Goal: Information Seeking & Learning: Check status

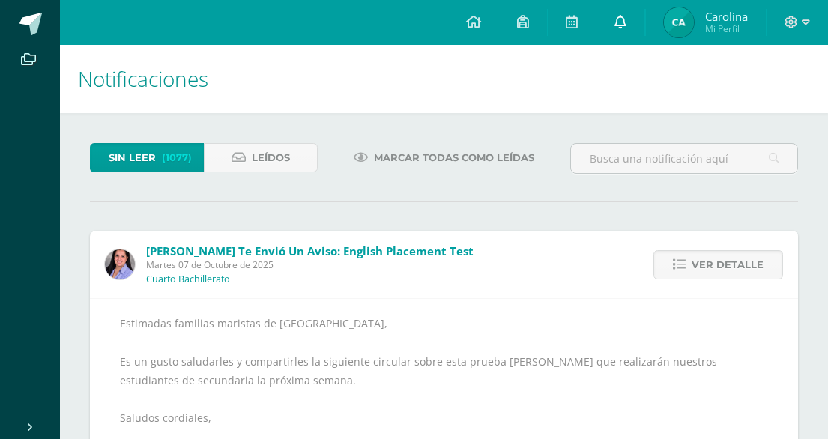
scroll to position [150, 0]
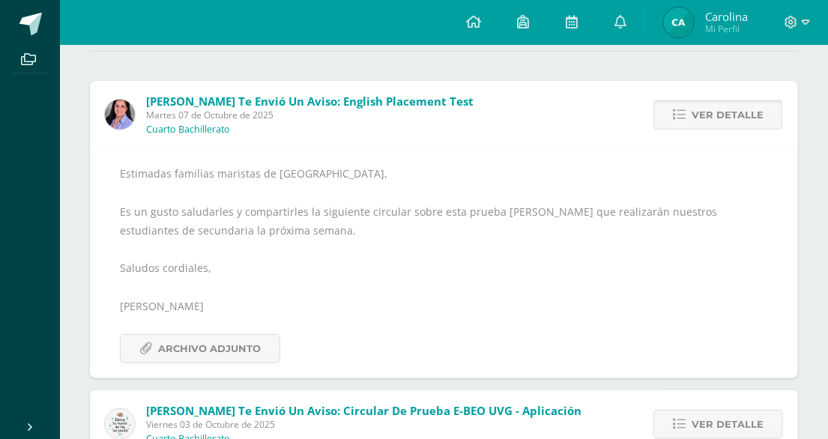
click at [706, 110] on span "Ver detalle" at bounding box center [728, 115] width 72 height 28
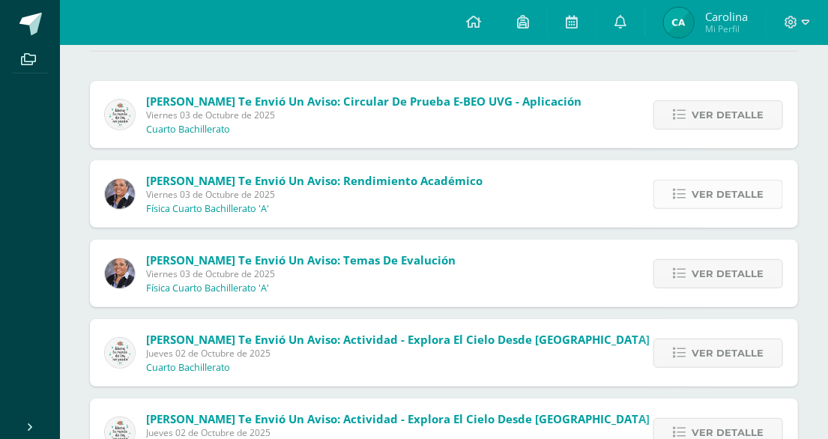
click at [723, 196] on span "Ver detalle" at bounding box center [728, 195] width 72 height 28
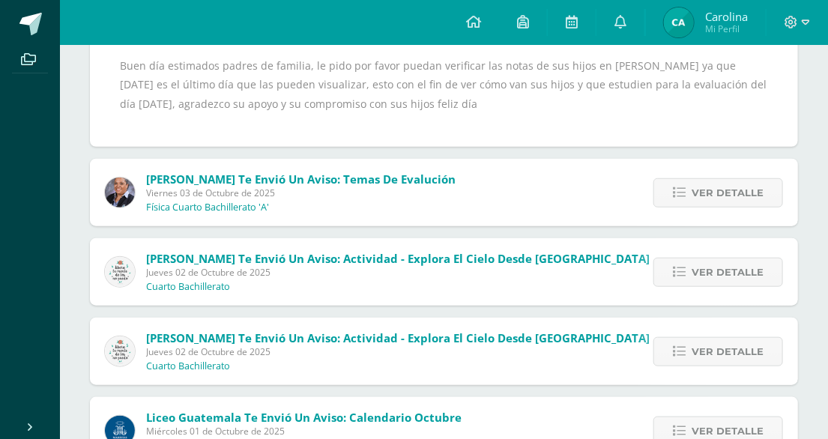
scroll to position [375, 0]
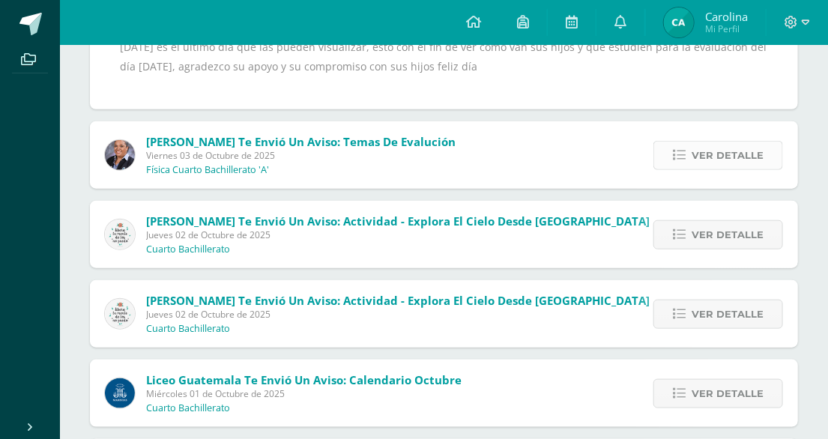
click at [722, 154] on span "Ver detalle" at bounding box center [728, 156] width 72 height 28
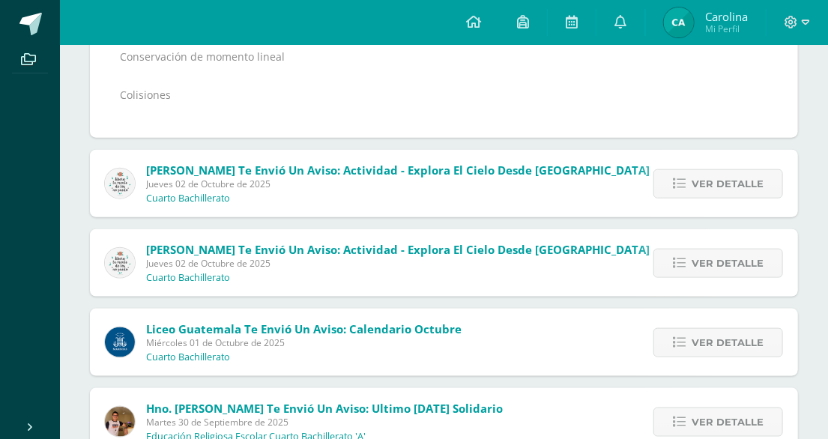
scroll to position [532, 0]
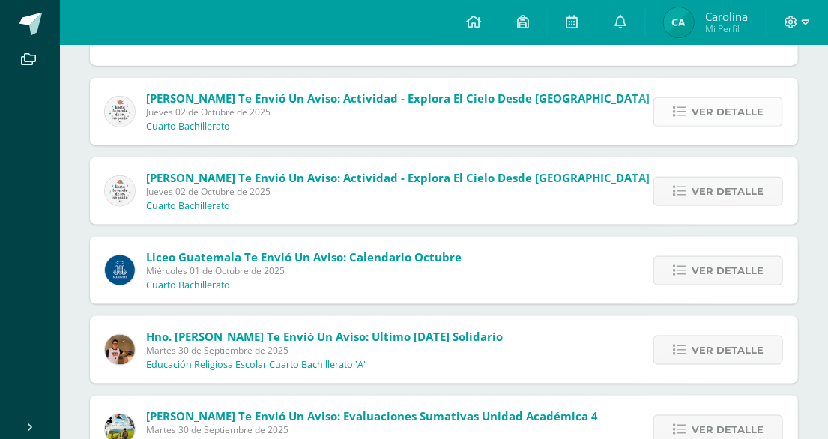
drag, startPoint x: 726, startPoint y: 100, endPoint x: 729, endPoint y: 115, distance: 15.2
click at [729, 115] on span "Ver detalle" at bounding box center [728, 112] width 72 height 28
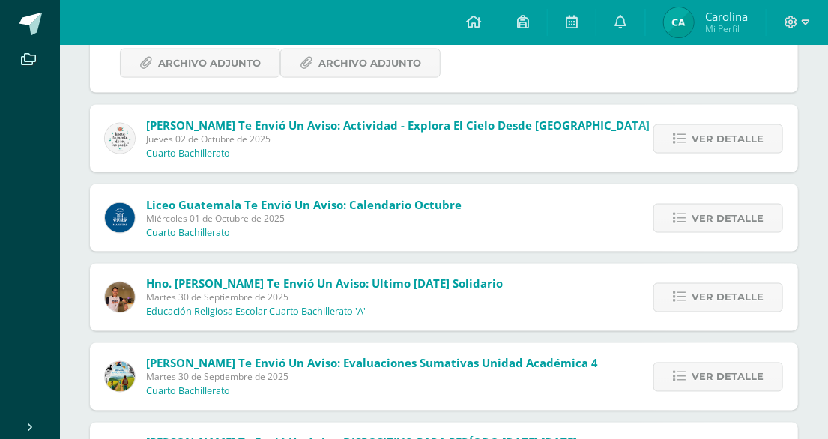
scroll to position [664, 0]
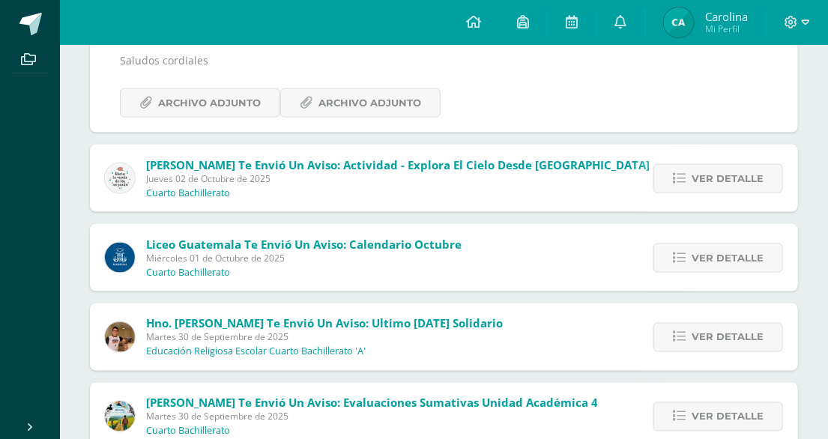
click at [726, 145] on div "Ver detalle" at bounding box center [714, 178] width 167 height 67
click at [726, 165] on span "Ver detalle" at bounding box center [728, 179] width 72 height 28
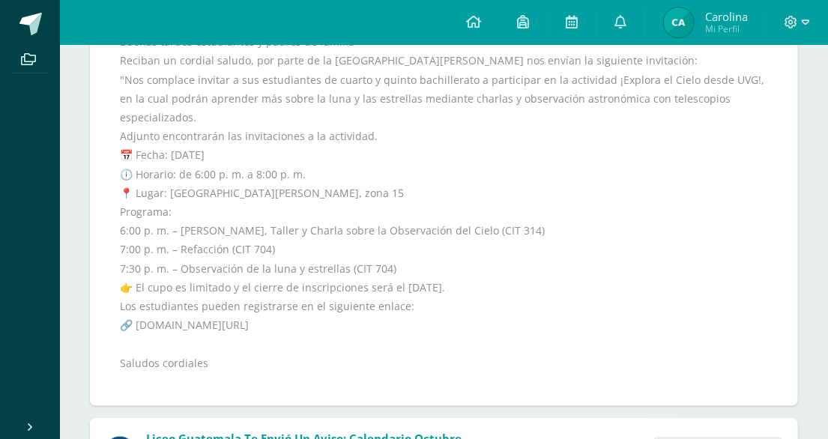
scroll to position [450, 0]
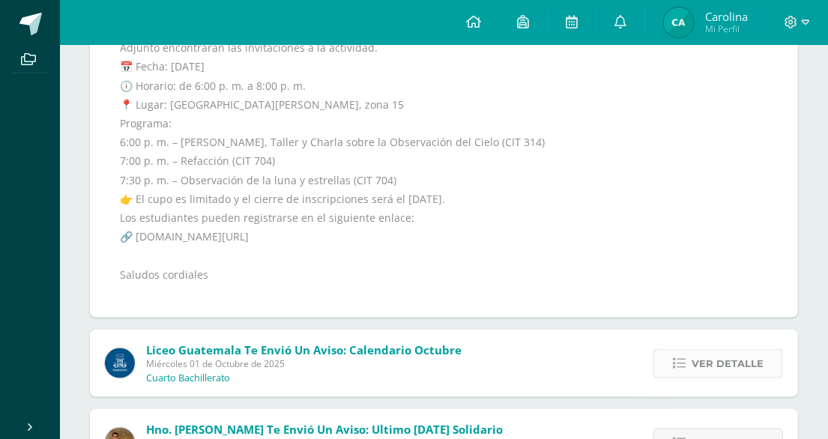
click at [726, 350] on span "Ver detalle" at bounding box center [728, 364] width 72 height 28
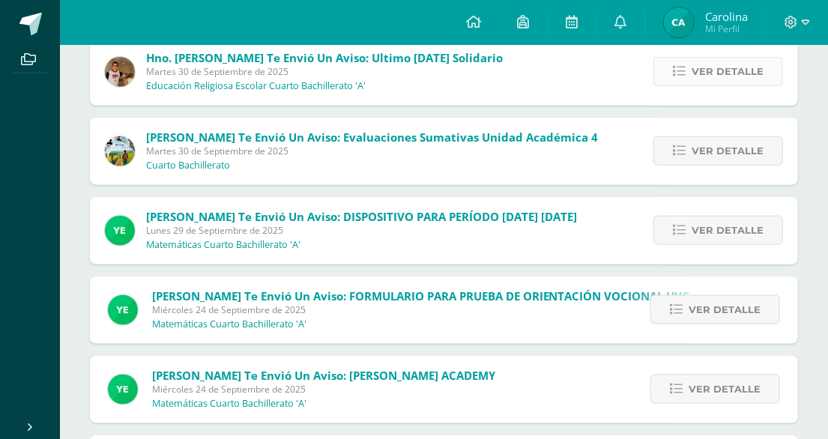
click at [716, 76] on span "Ver detalle" at bounding box center [728, 72] width 72 height 28
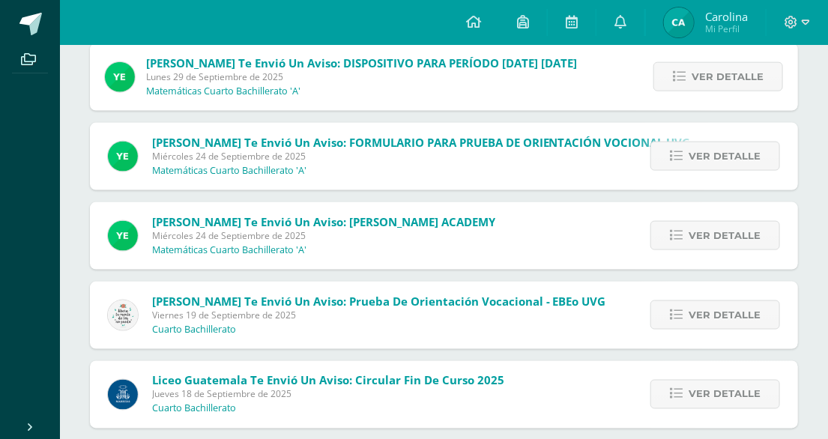
scroll to position [750, 0]
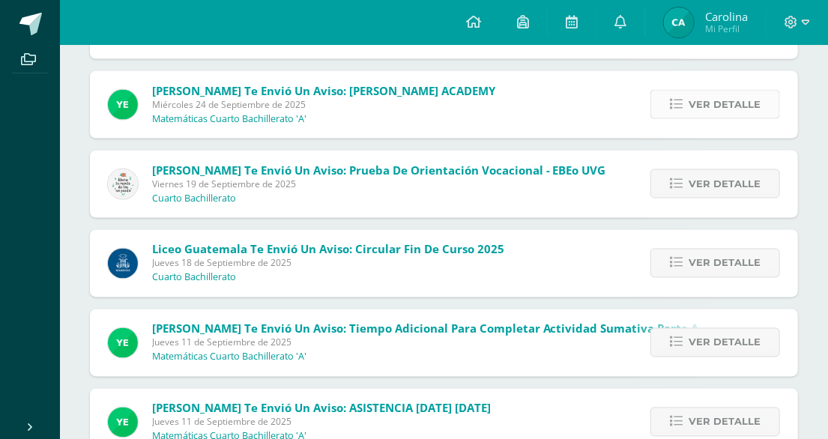
click at [717, 91] on span "Ver detalle" at bounding box center [725, 105] width 72 height 28
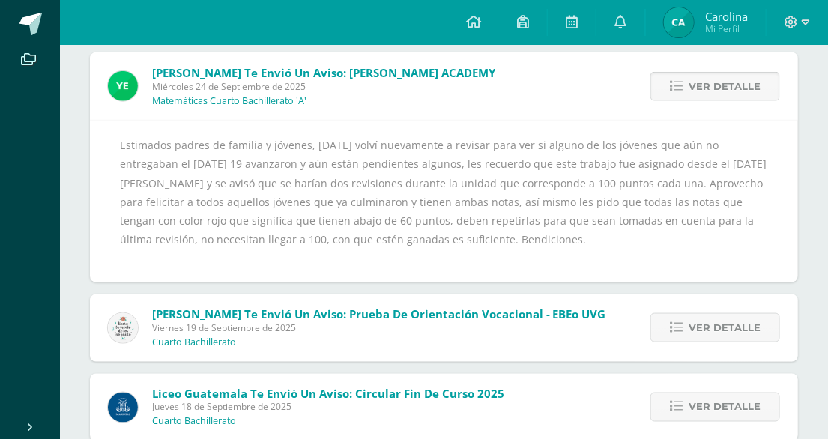
scroll to position [496, 0]
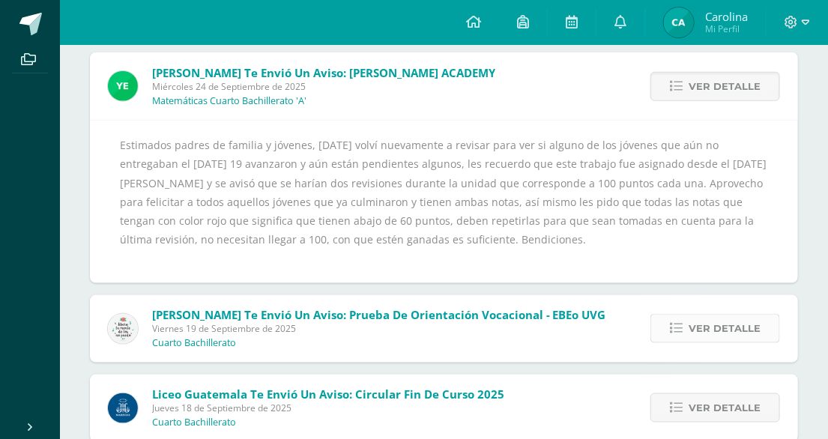
click at [715, 338] on span "Ver detalle" at bounding box center [725, 329] width 72 height 28
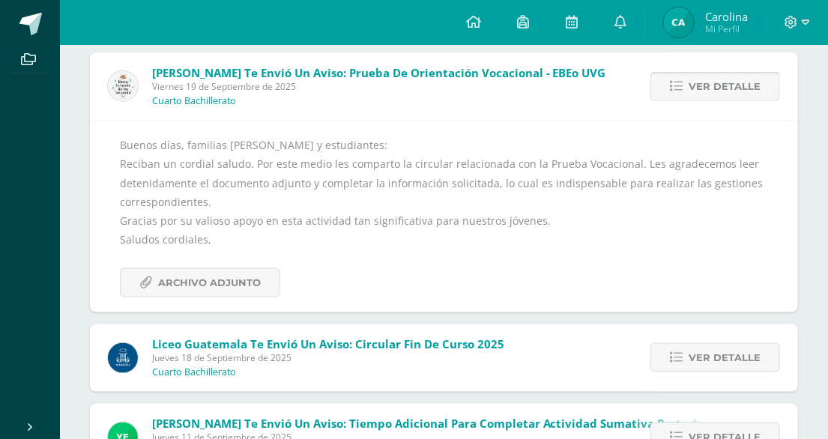
scroll to position [571, 0]
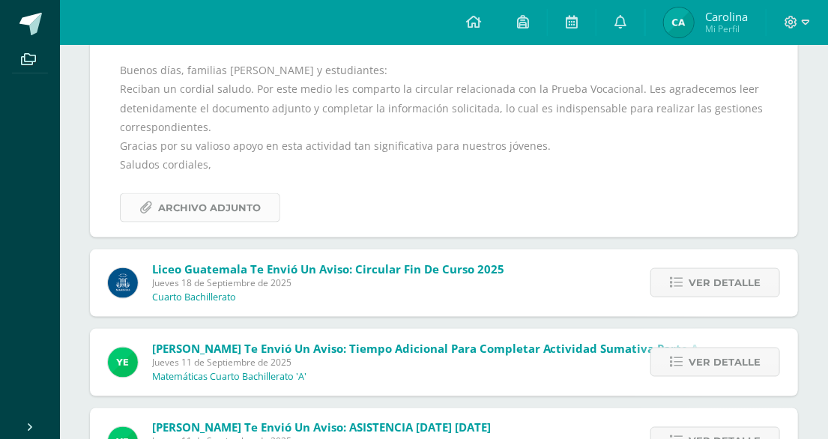
click at [186, 208] on span "Archivo Adjunto" at bounding box center [209, 208] width 103 height 28
